Goal: Information Seeking & Learning: Learn about a topic

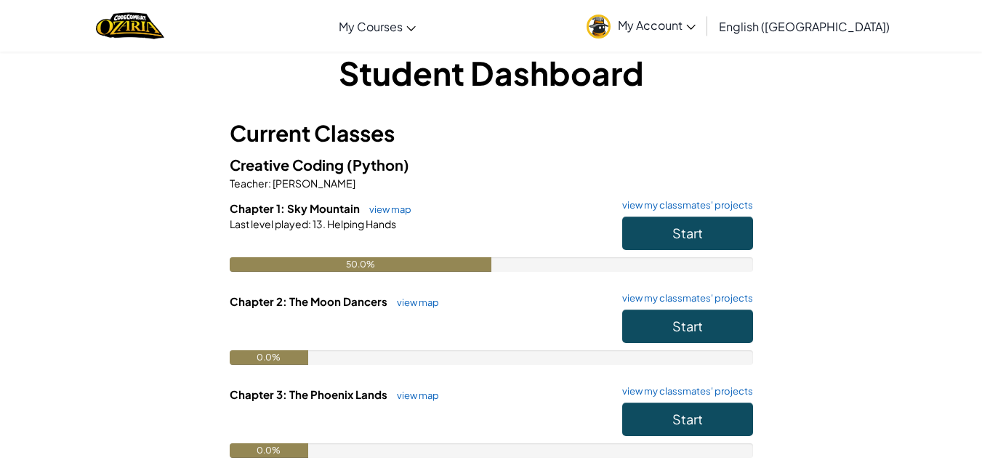
scroll to position [23, 0]
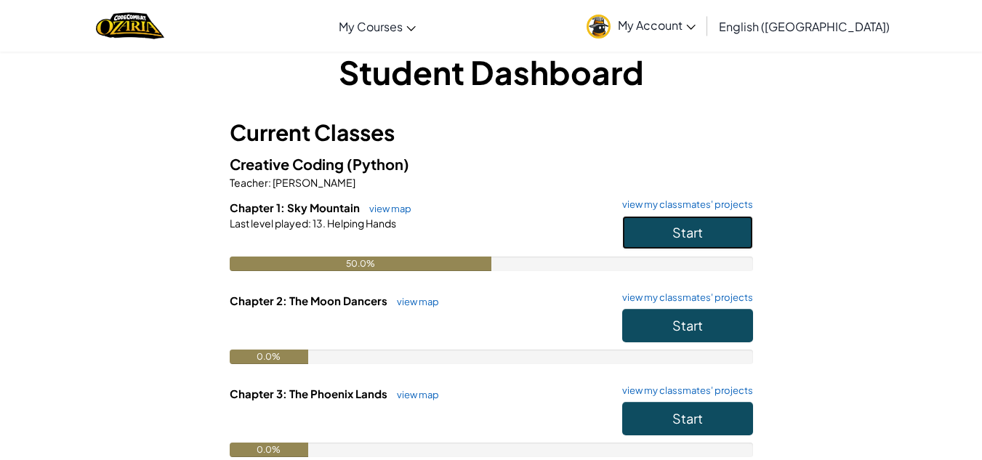
click at [645, 231] on button "Start" at bounding box center [687, 232] width 131 height 33
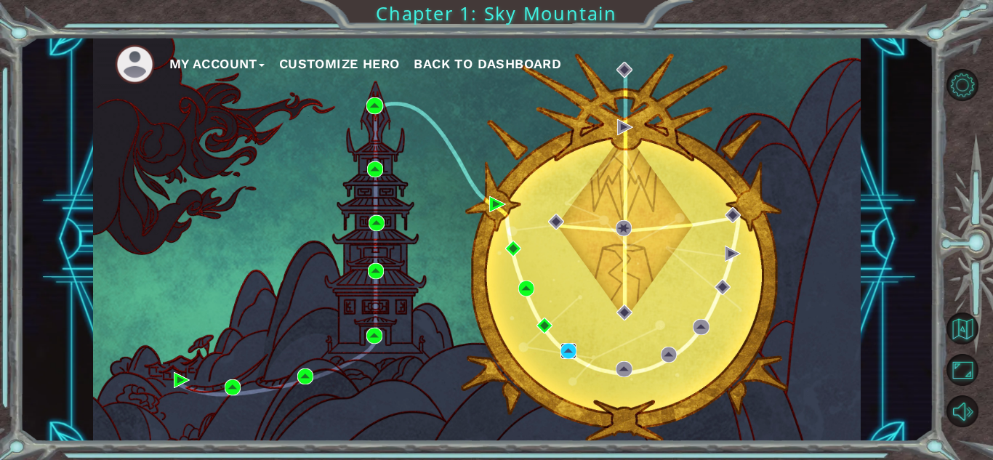
click at [572, 343] on img at bounding box center [568, 351] width 16 height 16
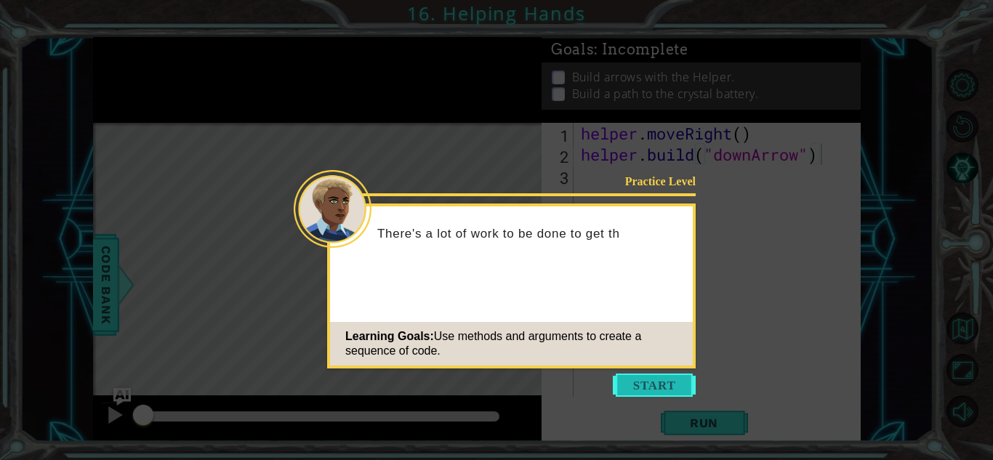
click at [668, 384] on button "Start" at bounding box center [654, 385] width 83 height 23
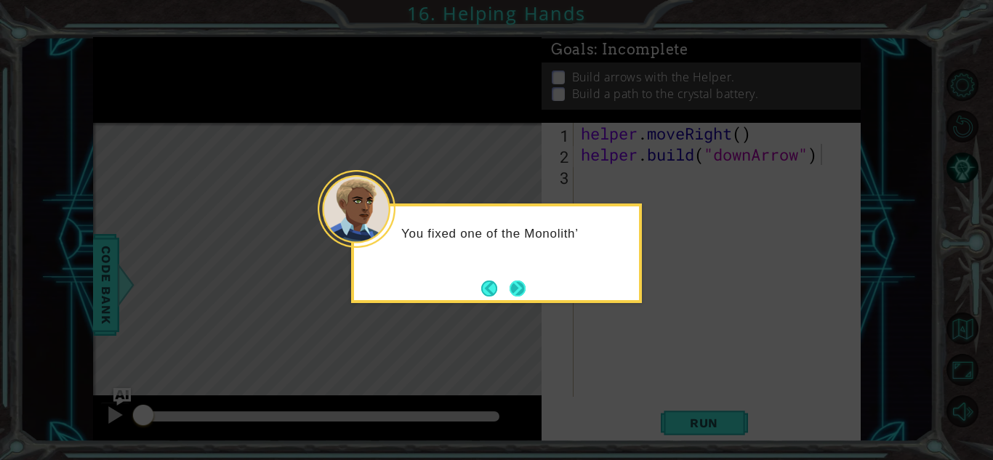
click at [525, 281] on button "Next" at bounding box center [517, 289] width 16 height 16
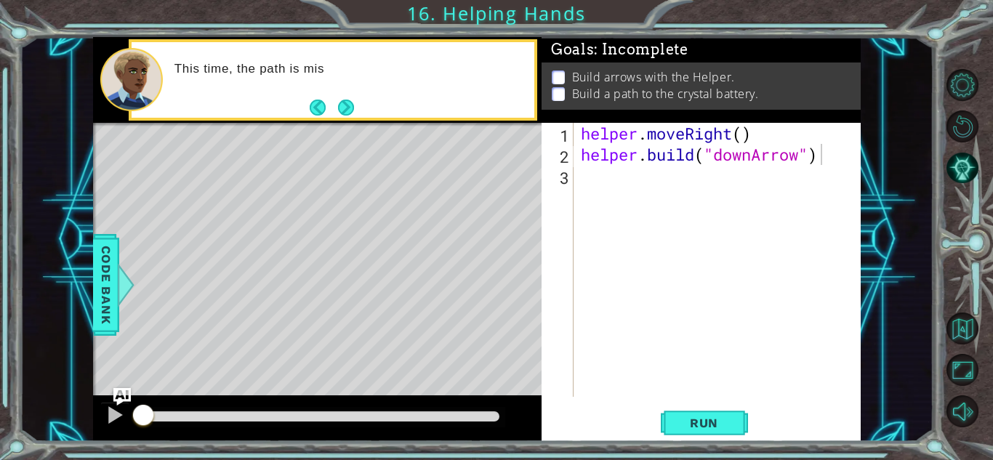
click at [338, 93] on div "This time, the path is mis" at bounding box center [349, 80] width 370 height 52
click at [344, 100] on button "Next" at bounding box center [346, 108] width 16 height 16
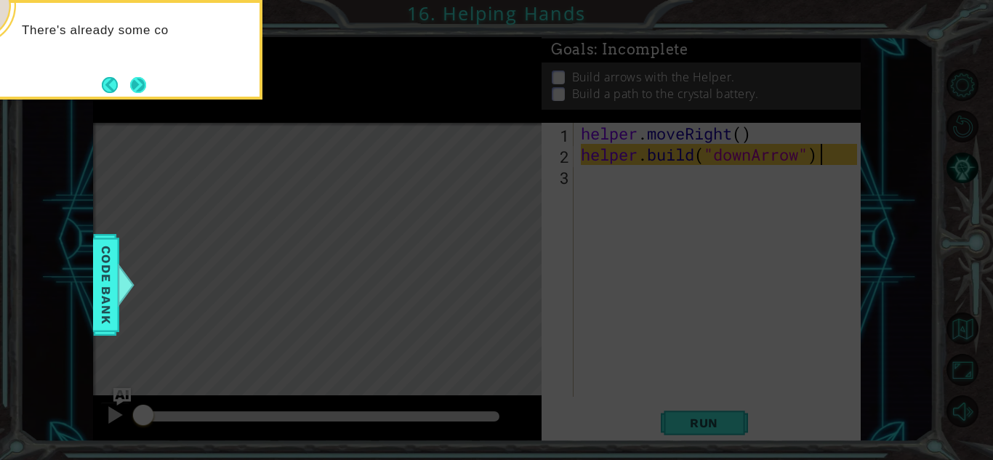
click at [140, 82] on button "Next" at bounding box center [138, 85] width 16 height 16
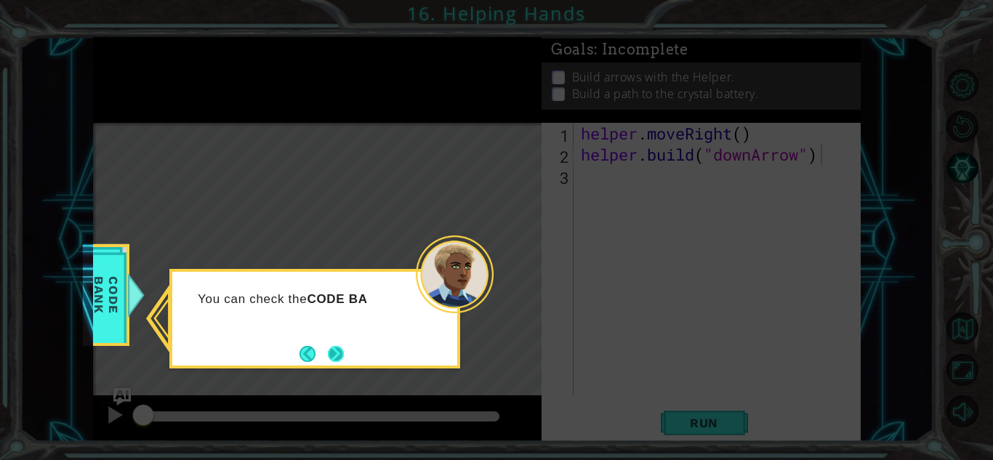
click at [336, 353] on button "Next" at bounding box center [336, 354] width 16 height 16
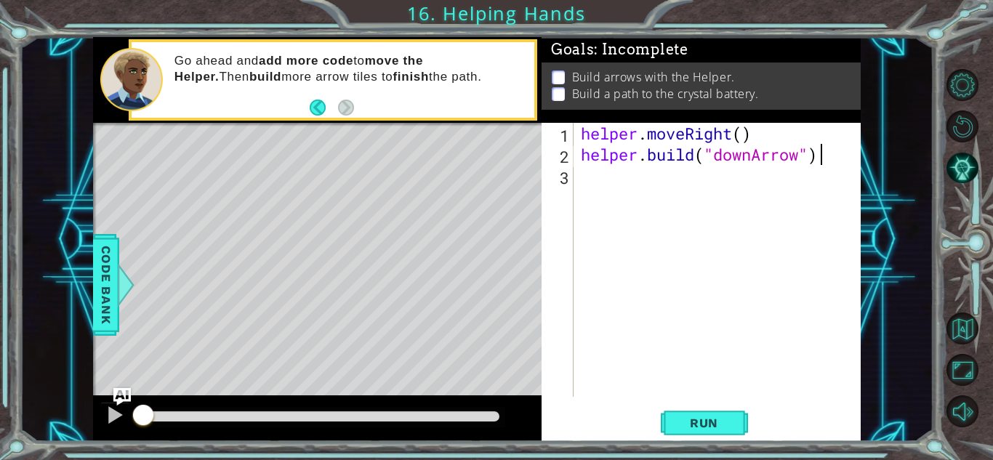
click at [676, 202] on div "helper . moveRight ( ) helper . build ( "downArrow" )" at bounding box center [721, 281] width 286 height 316
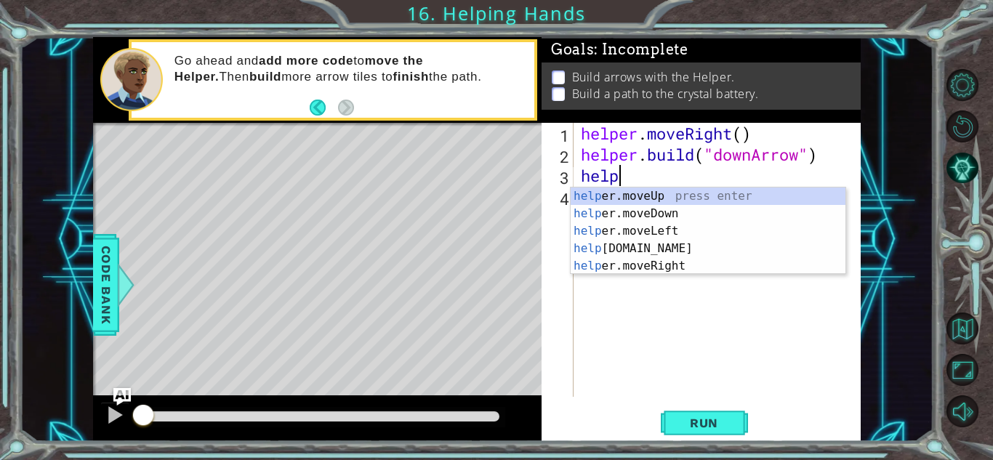
scroll to position [0, 1]
click at [678, 211] on div "help er.moveUp press enter help er.moveDown press enter help er.moveLeft press …" at bounding box center [707, 248] width 275 height 122
type textarea "helper.moveDown(1)"
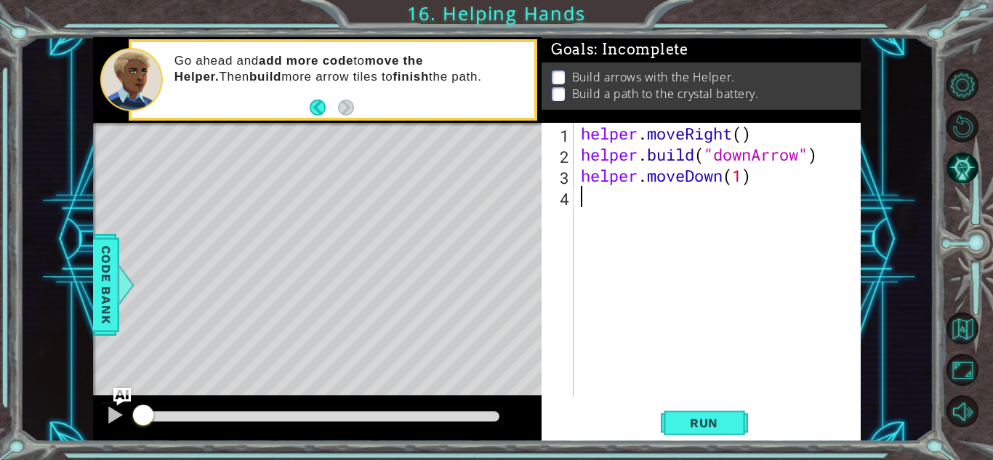
click at [678, 211] on div "helper . moveRight ( ) helper . build ( "downArrow" ) helper . moveDown ( 1 )" at bounding box center [721, 281] width 286 height 316
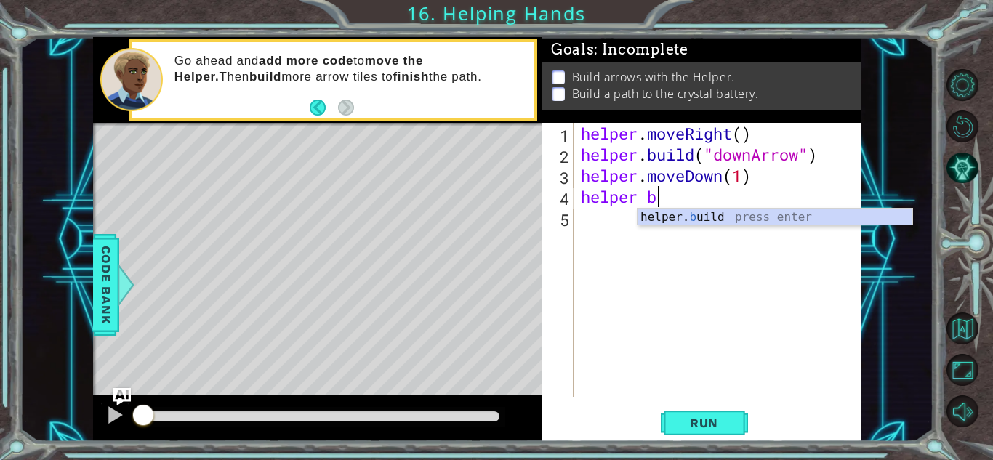
type textarea "helper.build("rightArrow")"
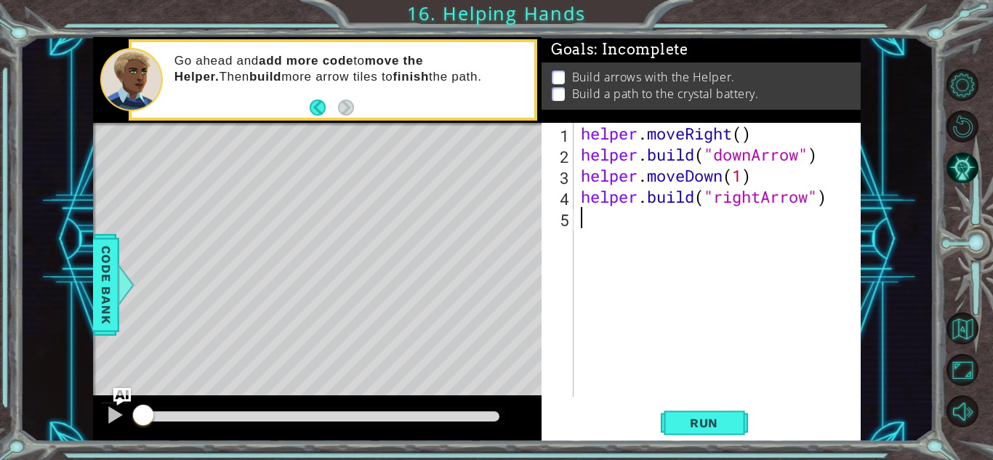
click at [678, 211] on div "helper . moveRight ( ) helper . build ( "downArrow" ) helper . moveDown ( 1 ) h…" at bounding box center [721, 281] width 286 height 316
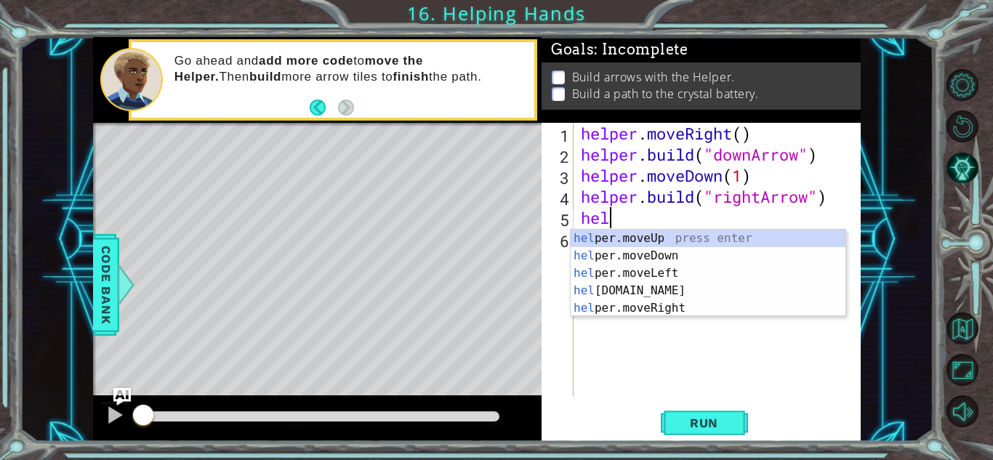
scroll to position [0, 1]
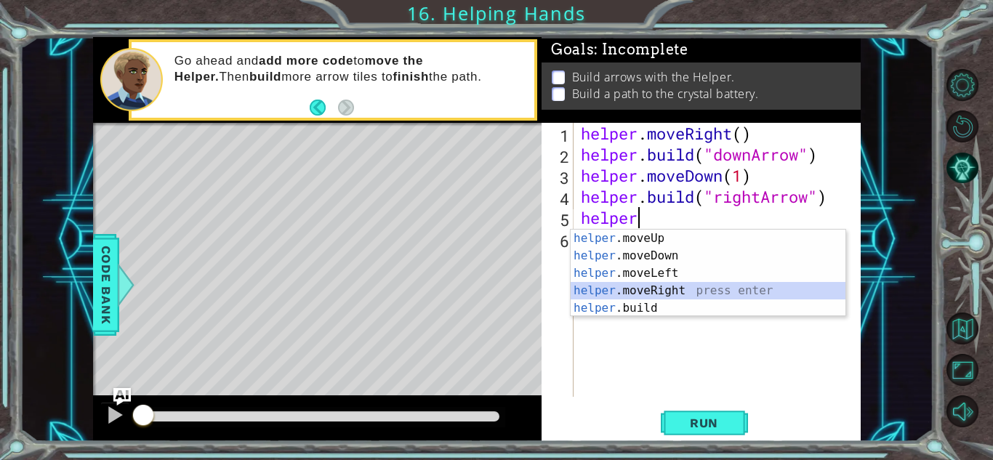
click at [663, 289] on div "helper .moveUp press enter helper .moveDown press enter helper .moveLeft press …" at bounding box center [707, 291] width 275 height 122
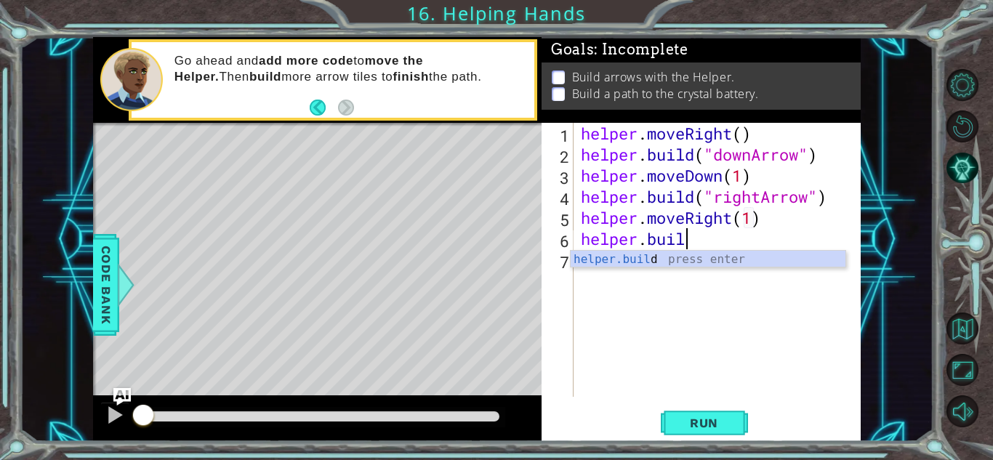
scroll to position [0, 4]
click at [647, 254] on div "helper.build press enter" at bounding box center [707, 277] width 275 height 52
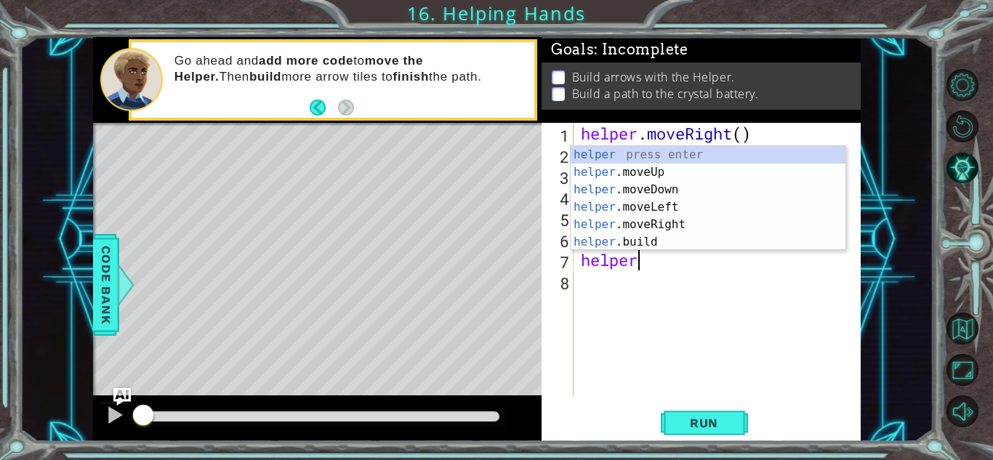
scroll to position [0, 1]
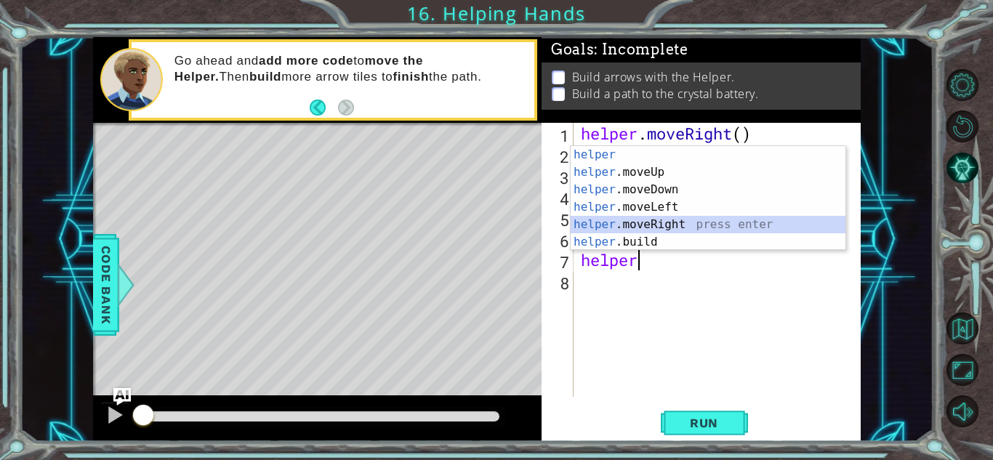
click at [671, 220] on div "helper press enter helper .moveUp press enter helper .moveDown press enter help…" at bounding box center [707, 216] width 275 height 140
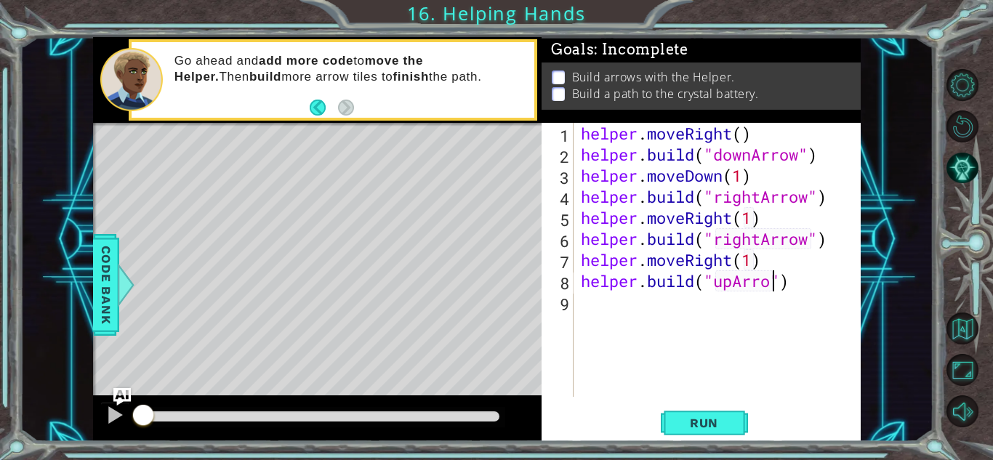
scroll to position [0, 9]
type textarea "helper.build("upArrow")"
click at [707, 421] on span "Run" at bounding box center [703, 423] width 57 height 15
